Goal: Task Accomplishment & Management: Use online tool/utility

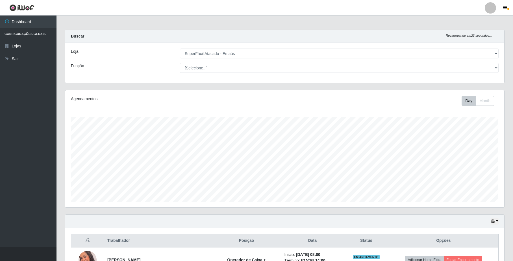
select select "407"
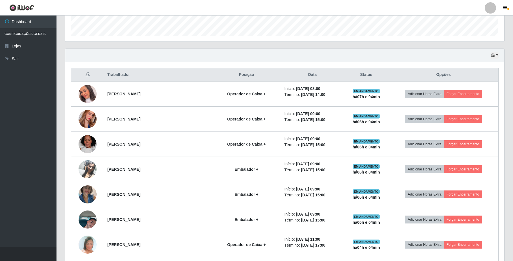
scroll to position [168, 0]
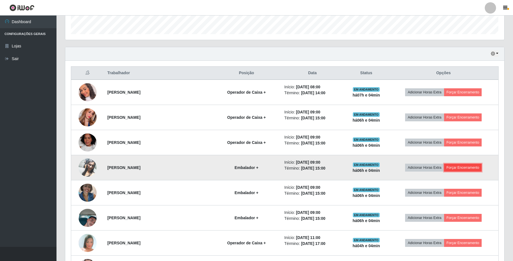
click at [469, 167] on button "Forçar Encerramento" at bounding box center [463, 168] width 38 height 8
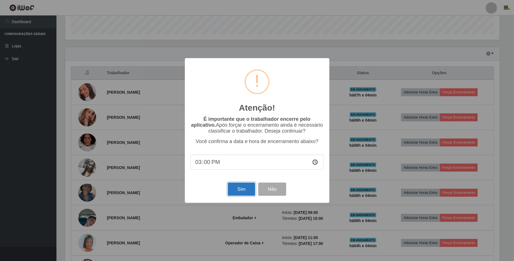
click at [248, 193] on button "Sim" at bounding box center [241, 189] width 27 height 13
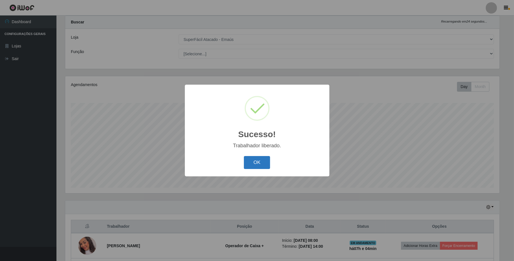
click at [250, 164] on button "OK" at bounding box center [257, 162] width 26 height 13
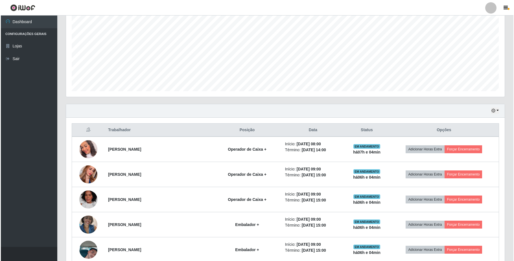
scroll to position [165, 0]
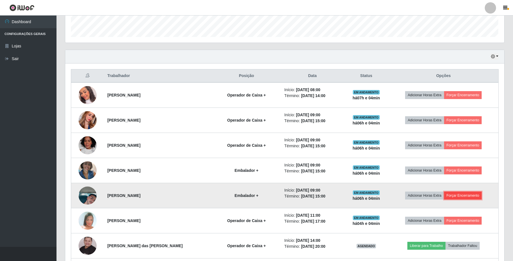
click at [460, 194] on button "Forçar Encerramento" at bounding box center [463, 196] width 38 height 8
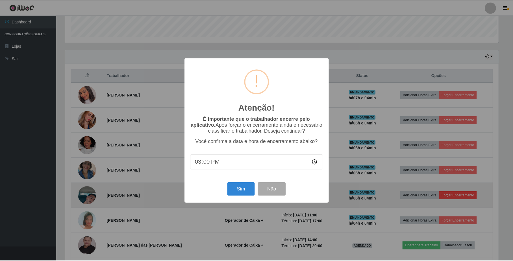
scroll to position [117, 434]
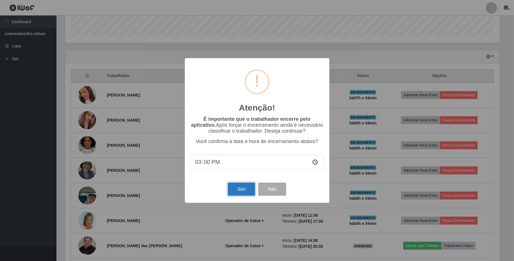
click at [241, 189] on button "Sim" at bounding box center [241, 189] width 27 height 13
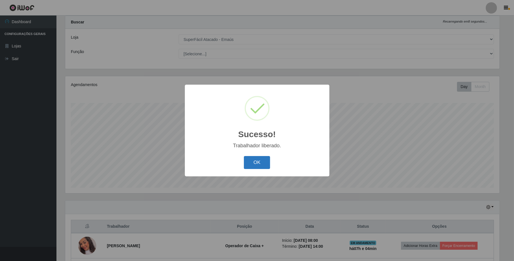
click at [261, 165] on button "OK" at bounding box center [257, 162] width 26 height 13
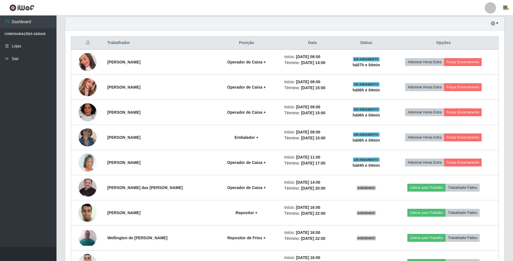
scroll to position [199, 0]
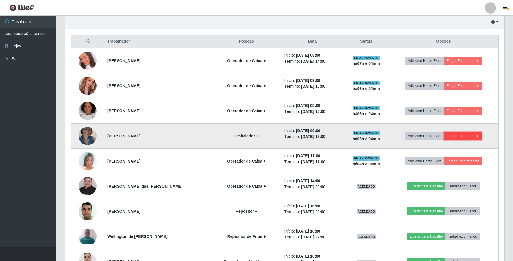
click at [462, 136] on button "Forçar Encerramento" at bounding box center [463, 136] width 38 height 8
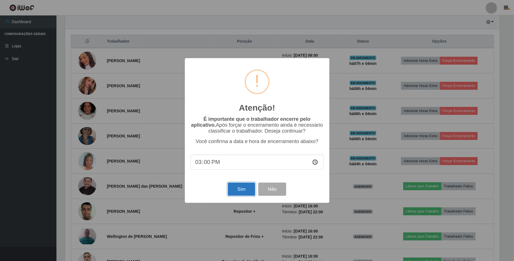
click at [234, 193] on button "Sim" at bounding box center [241, 189] width 27 height 13
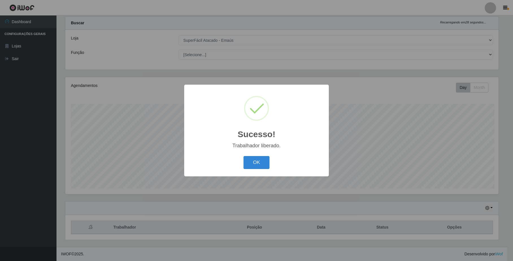
scroll to position [0, 0]
drag, startPoint x: 251, startPoint y: 162, endPoint x: 259, endPoint y: 161, distance: 7.9
click at [252, 161] on button "OK" at bounding box center [257, 162] width 26 height 13
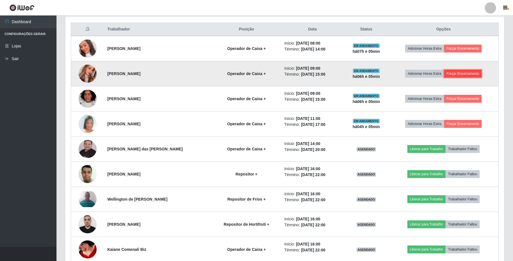
click at [454, 73] on button "Forçar Encerramento" at bounding box center [463, 74] width 38 height 8
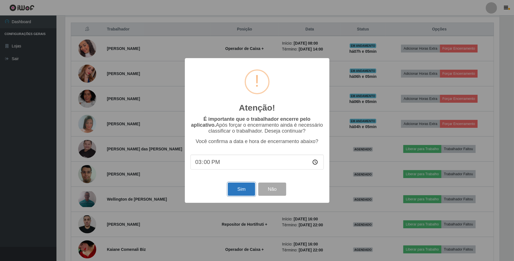
click at [238, 191] on button "Sim" at bounding box center [241, 189] width 27 height 13
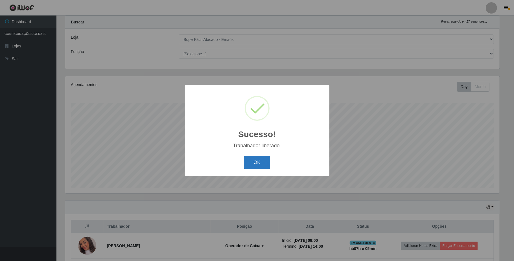
click at [252, 162] on button "OK" at bounding box center [257, 162] width 26 height 13
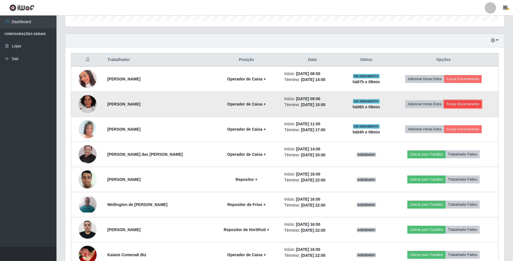
click at [478, 102] on button "Forçar Encerramento" at bounding box center [463, 104] width 38 height 8
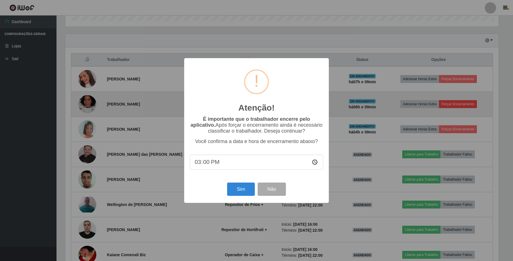
scroll to position [117, 434]
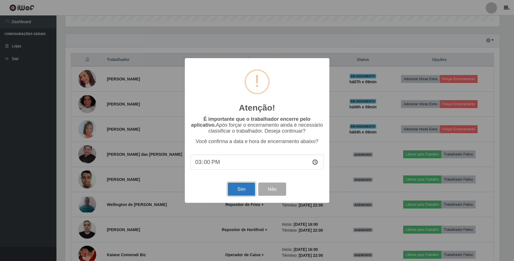
click at [233, 191] on button "Sim" at bounding box center [241, 189] width 27 height 13
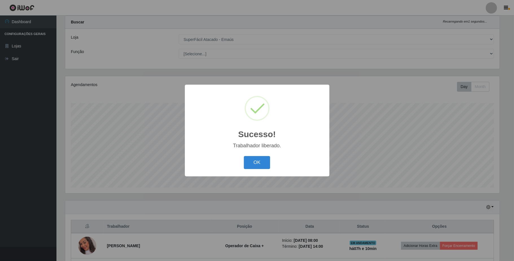
drag, startPoint x: 261, startPoint y: 163, endPoint x: 297, endPoint y: 161, distance: 36.2
click at [265, 163] on button "OK" at bounding box center [257, 162] width 26 height 13
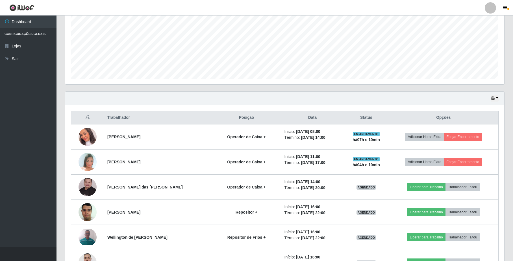
scroll to position [165, 0]
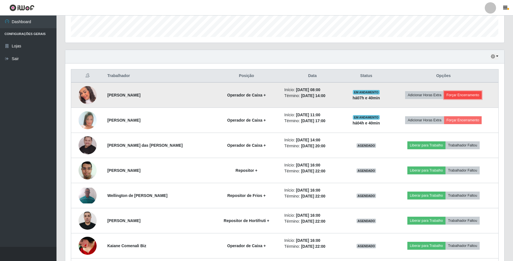
click at [467, 95] on button "Forçar Encerramento" at bounding box center [463, 95] width 38 height 8
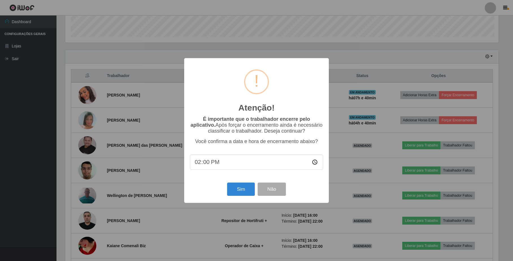
scroll to position [117, 434]
click at [239, 189] on button "Sim" at bounding box center [241, 189] width 27 height 13
